Goal: Navigation & Orientation: Go to known website

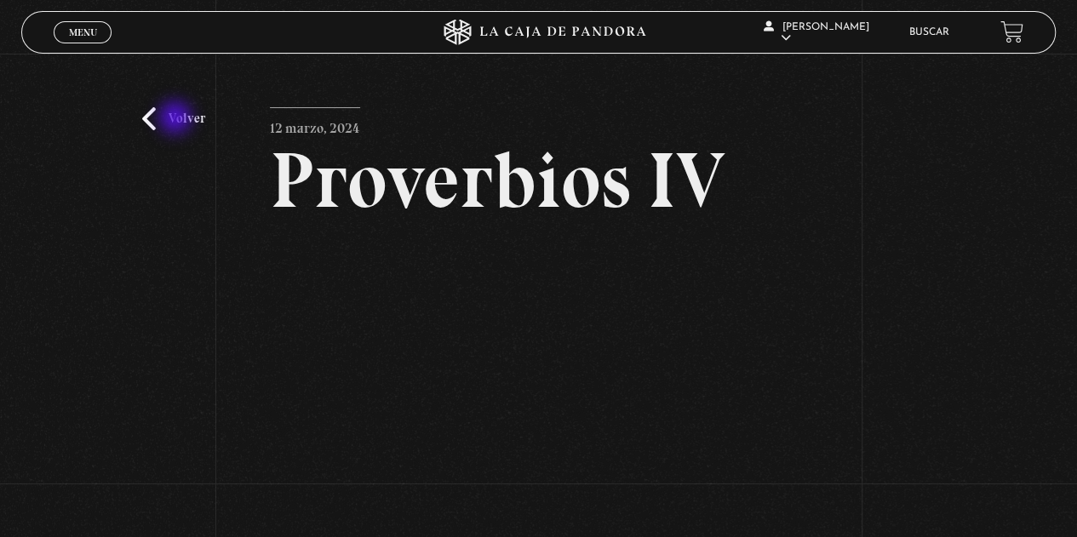
click at [177, 119] on link "Volver" at bounding box center [173, 118] width 63 height 23
click at [89, 35] on span "Menu" at bounding box center [83, 32] width 28 height 10
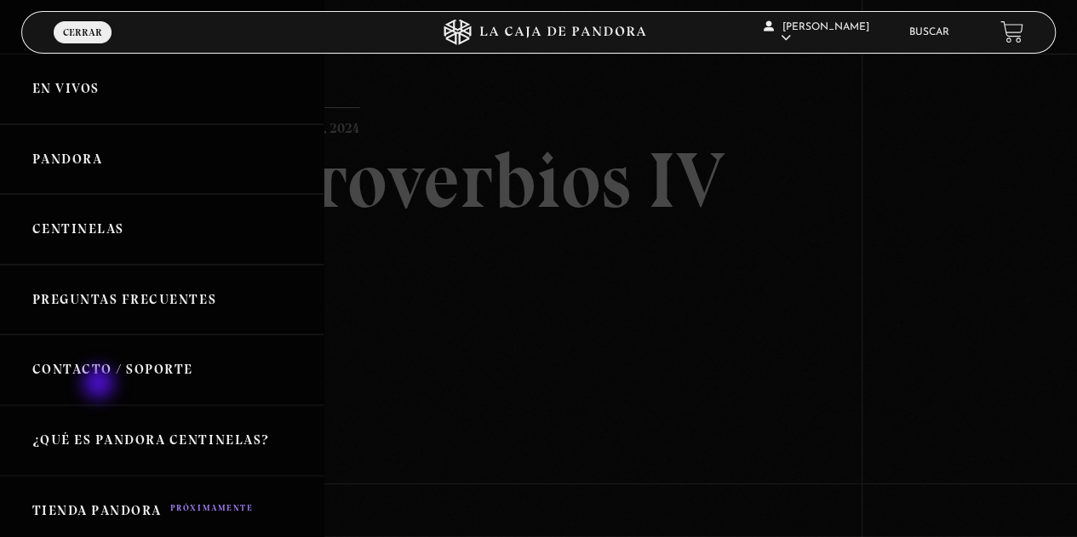
scroll to position [318, 0]
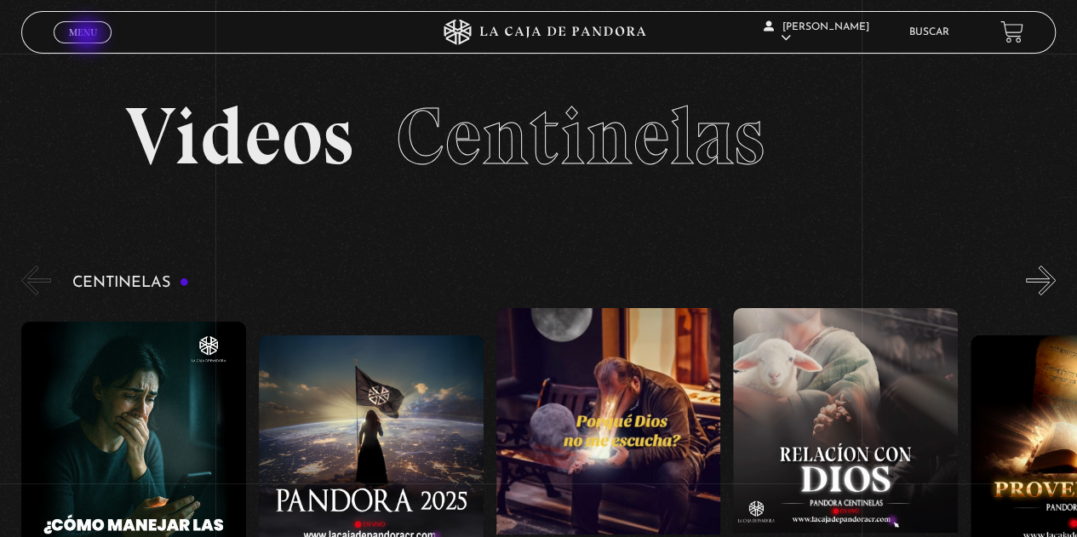
click at [89, 37] on span "Menu" at bounding box center [83, 32] width 28 height 10
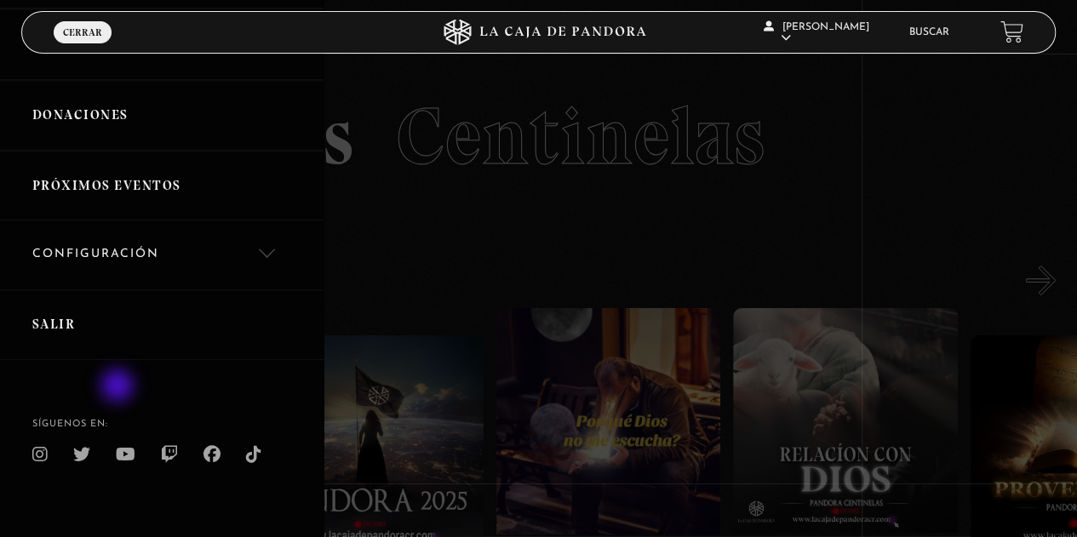
scroll to position [474, 0]
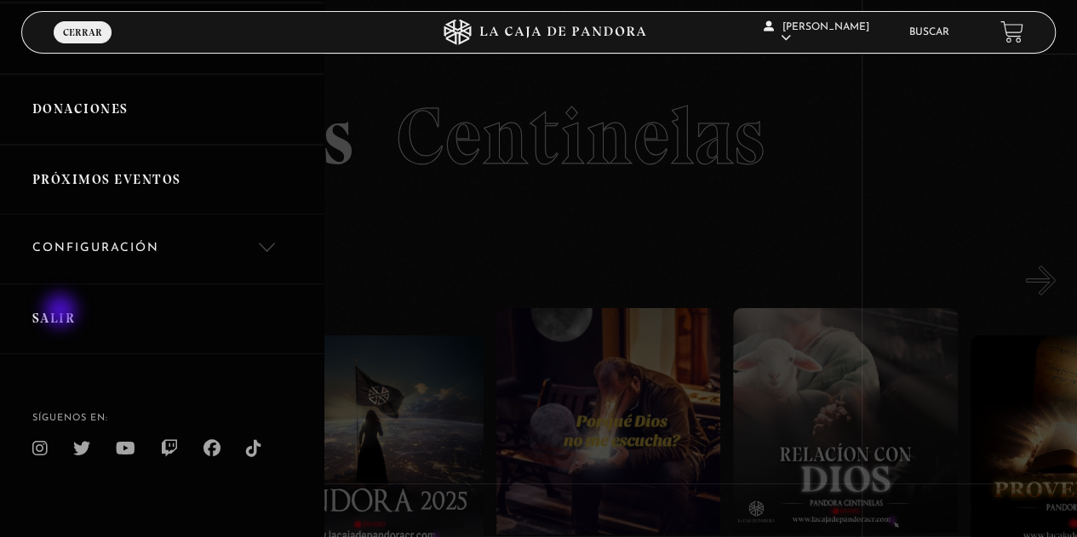
click at [62, 313] on link "Salir" at bounding box center [162, 319] width 324 height 71
